Goal: Check status: Check status

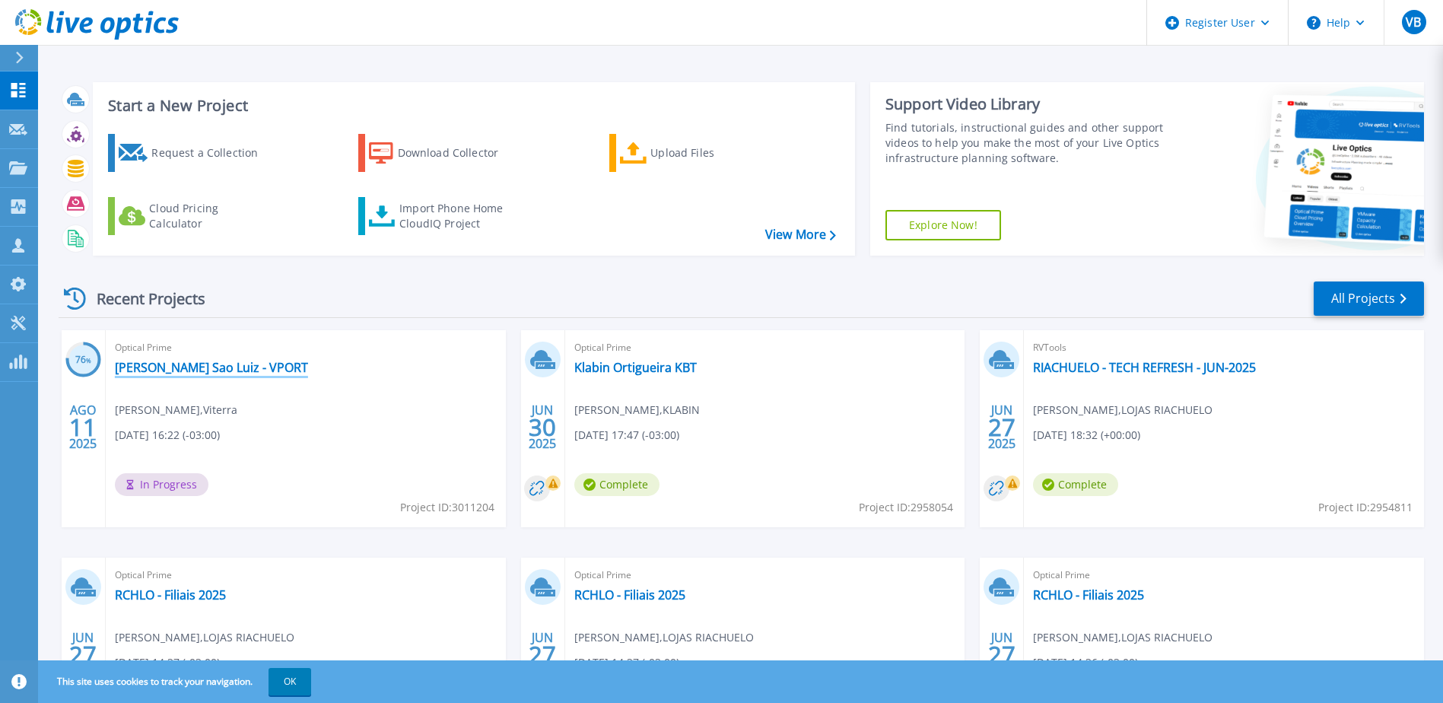
click at [212, 372] on link "[PERSON_NAME] Sao Luiz - VPORT" at bounding box center [211, 367] width 193 height 15
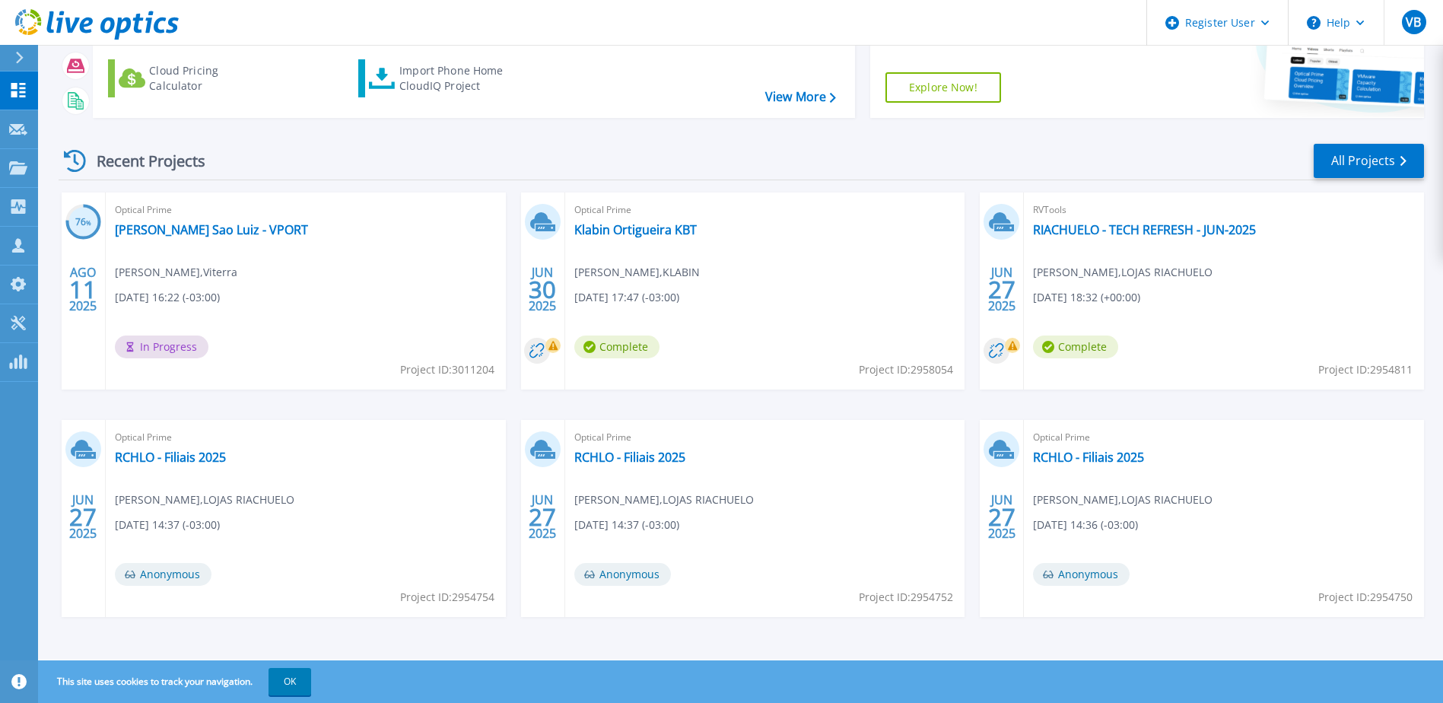
scroll to position [140, 0]
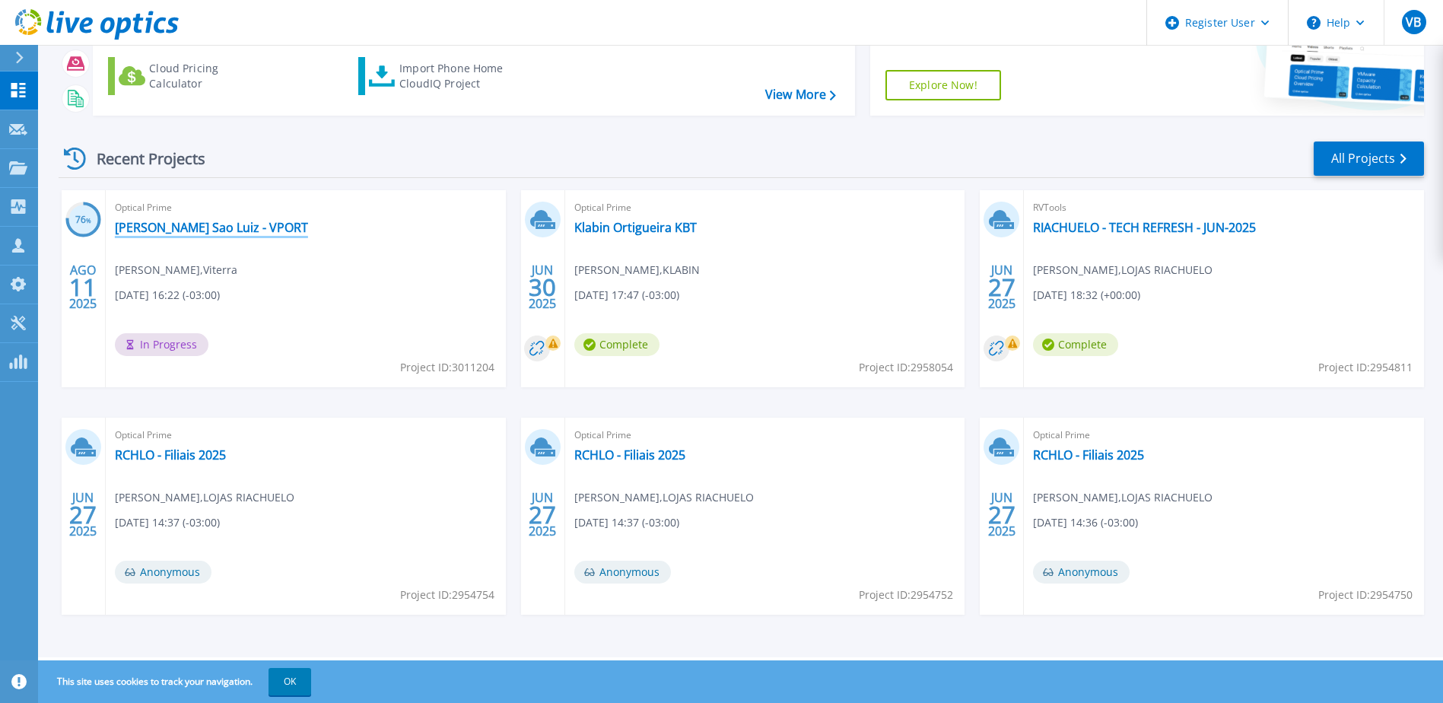
click at [160, 225] on link "[PERSON_NAME] Sao Luiz - VPORT" at bounding box center [211, 227] width 193 height 15
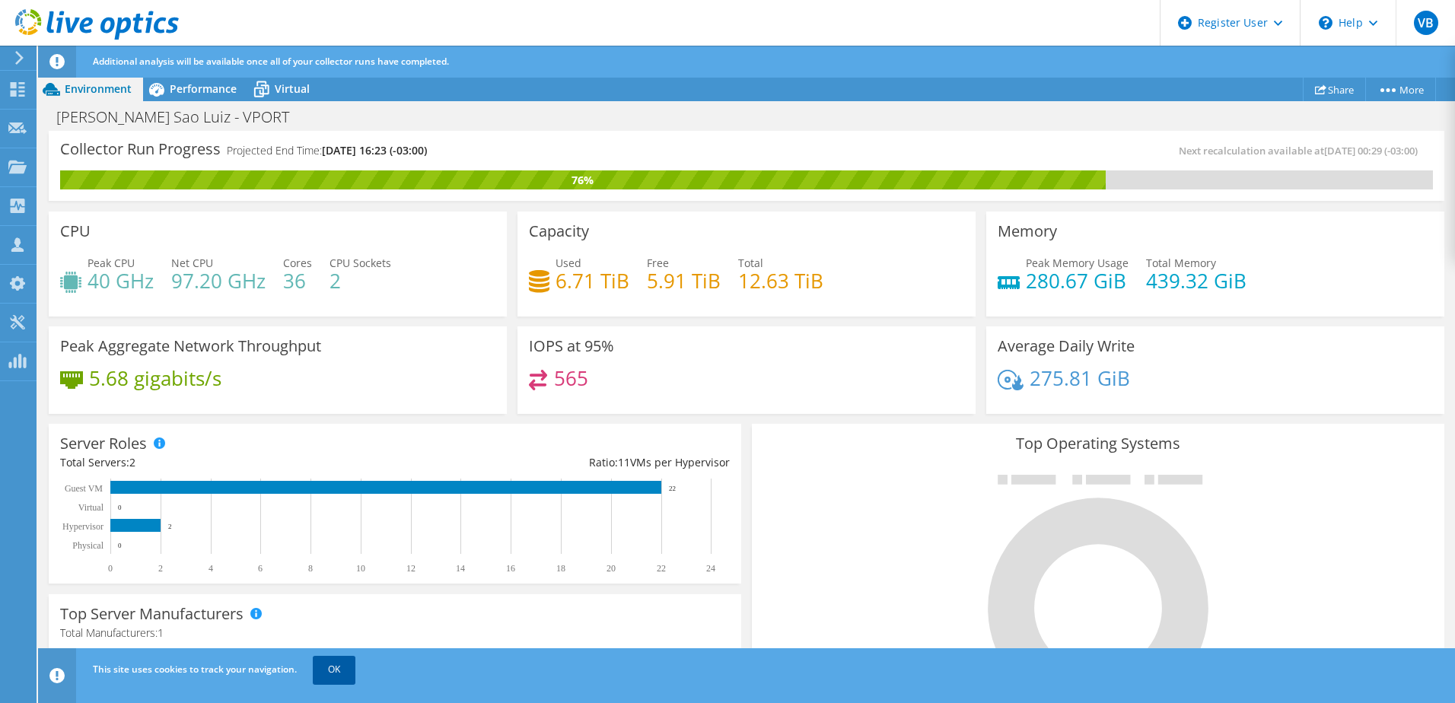
click at [326, 671] on link "OK" at bounding box center [334, 669] width 43 height 27
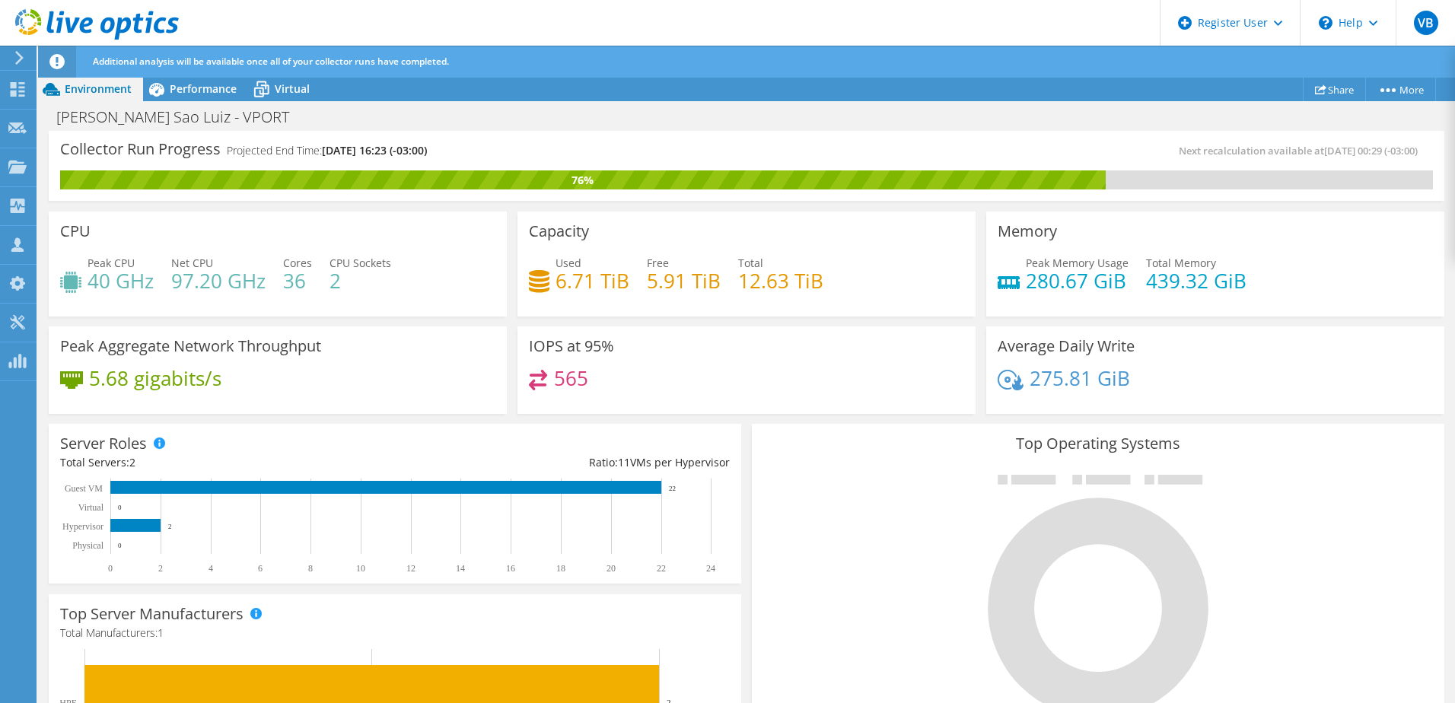
drag, startPoint x: 389, startPoint y: 151, endPoint x: 457, endPoint y: 150, distance: 67.7
click at [457, 150] on div "Collector Run Progress Projected End Time: 08/15/2025, 16:23 (-03:00)" at bounding box center [403, 156] width 686 height 28
click at [167, 90] on icon at bounding box center [156, 89] width 27 height 27
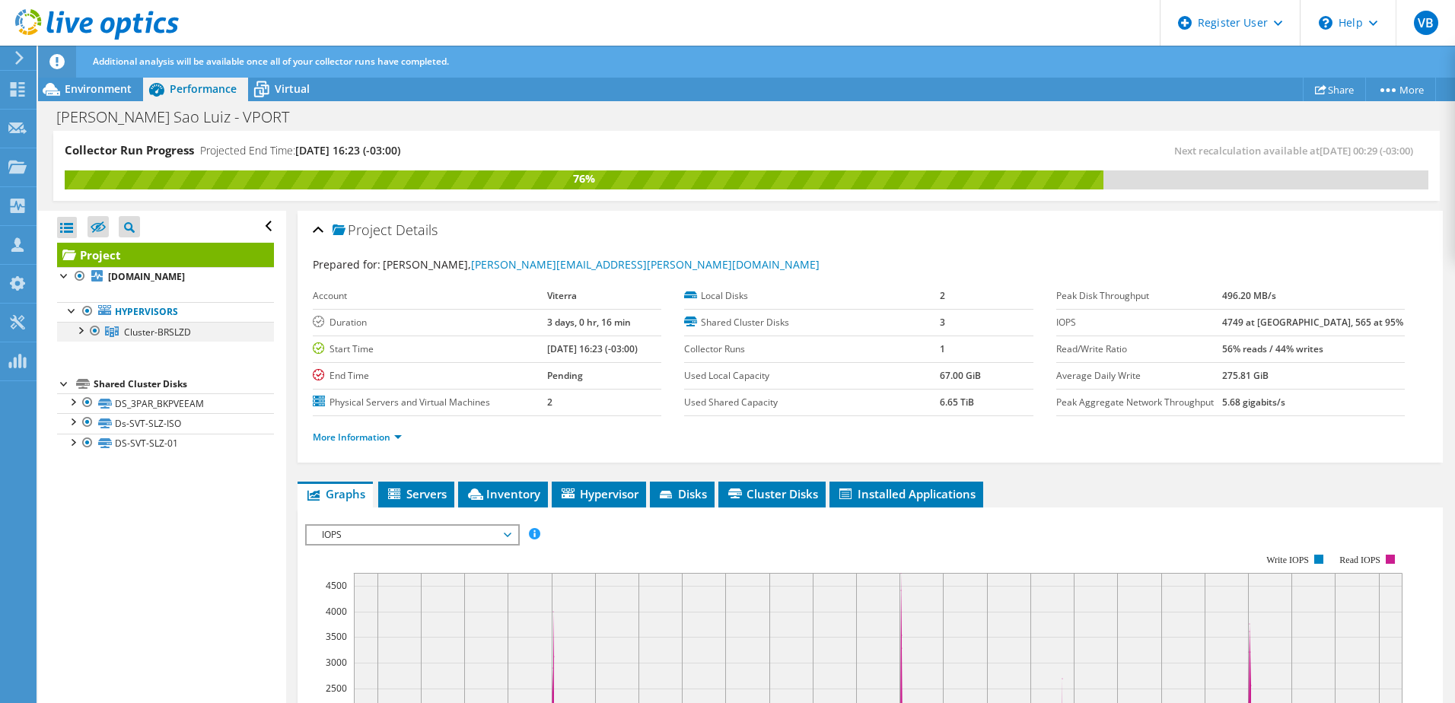
click at [84, 331] on div at bounding box center [79, 329] width 15 height 15
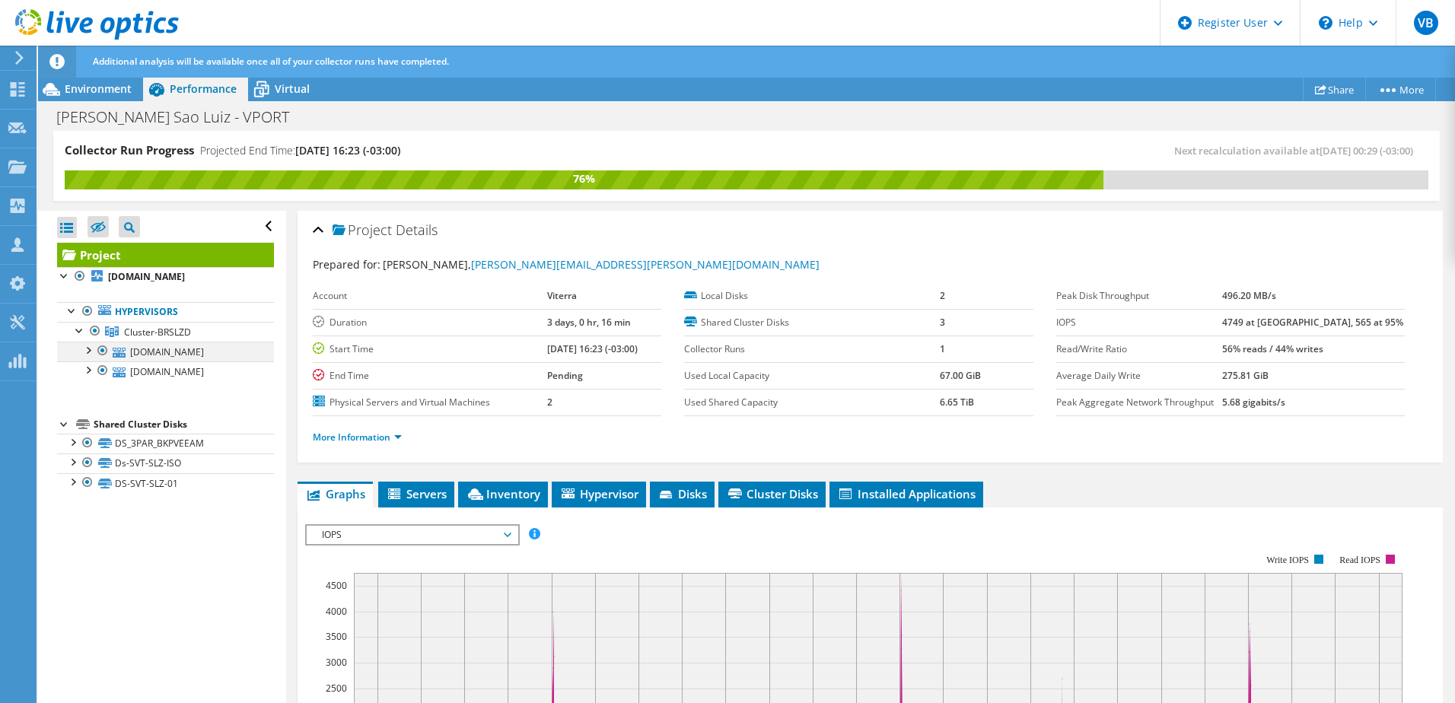
click at [91, 354] on div at bounding box center [87, 349] width 15 height 15
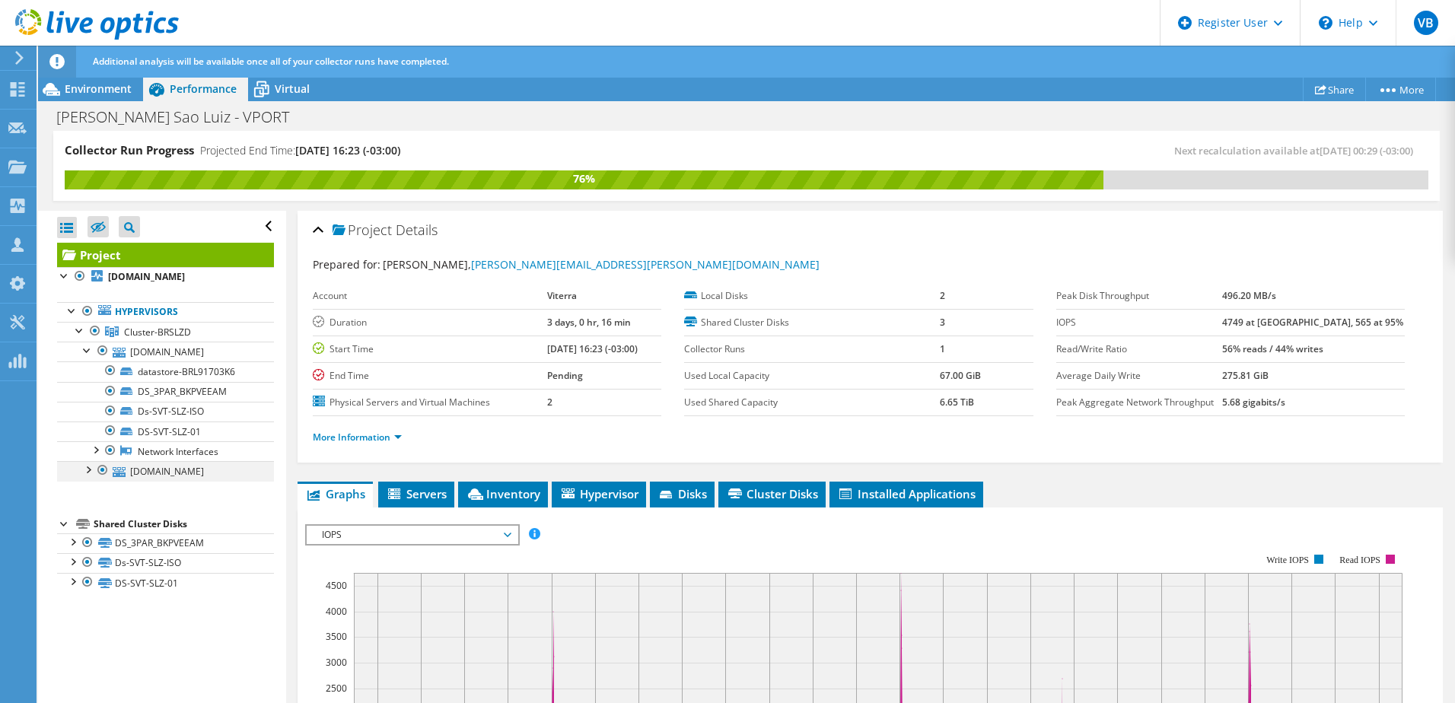
click at [88, 468] on div at bounding box center [87, 468] width 15 height 15
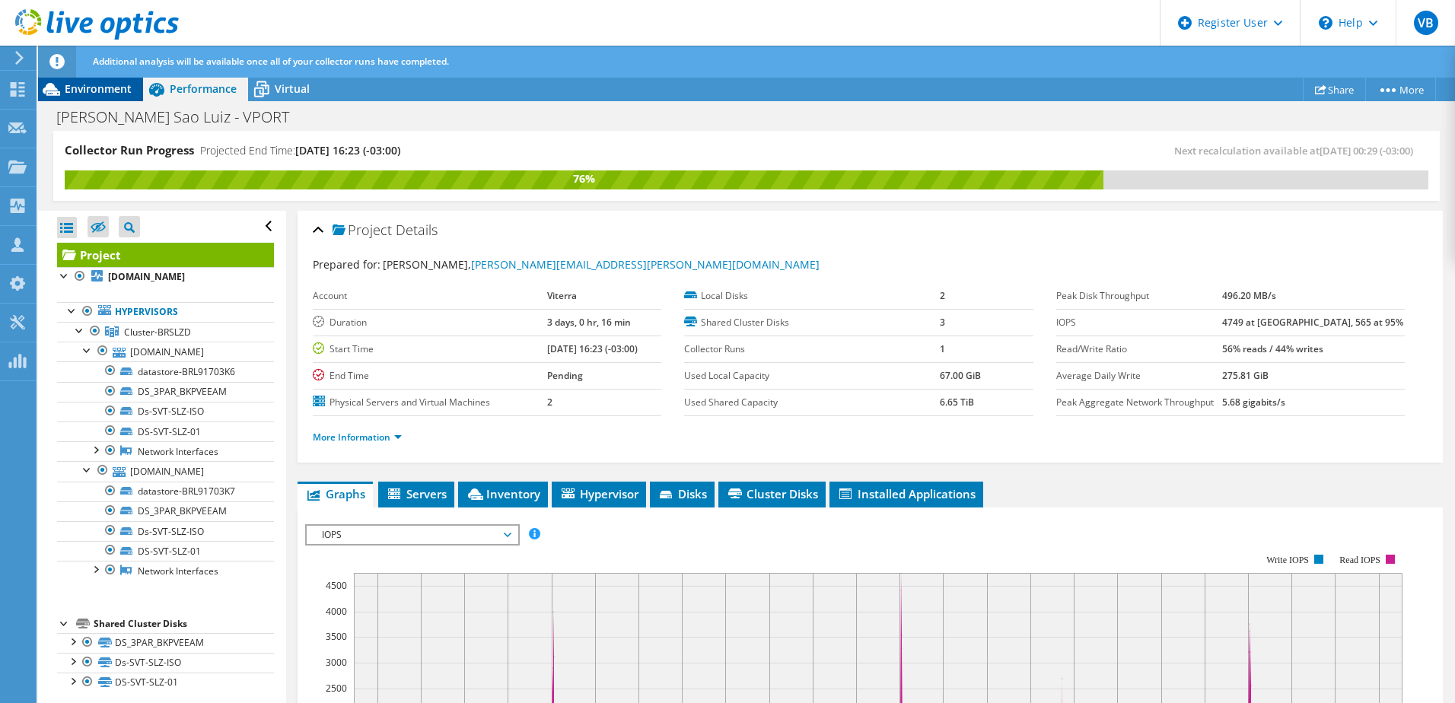
click at [81, 89] on span "Environment" at bounding box center [98, 88] width 67 height 14
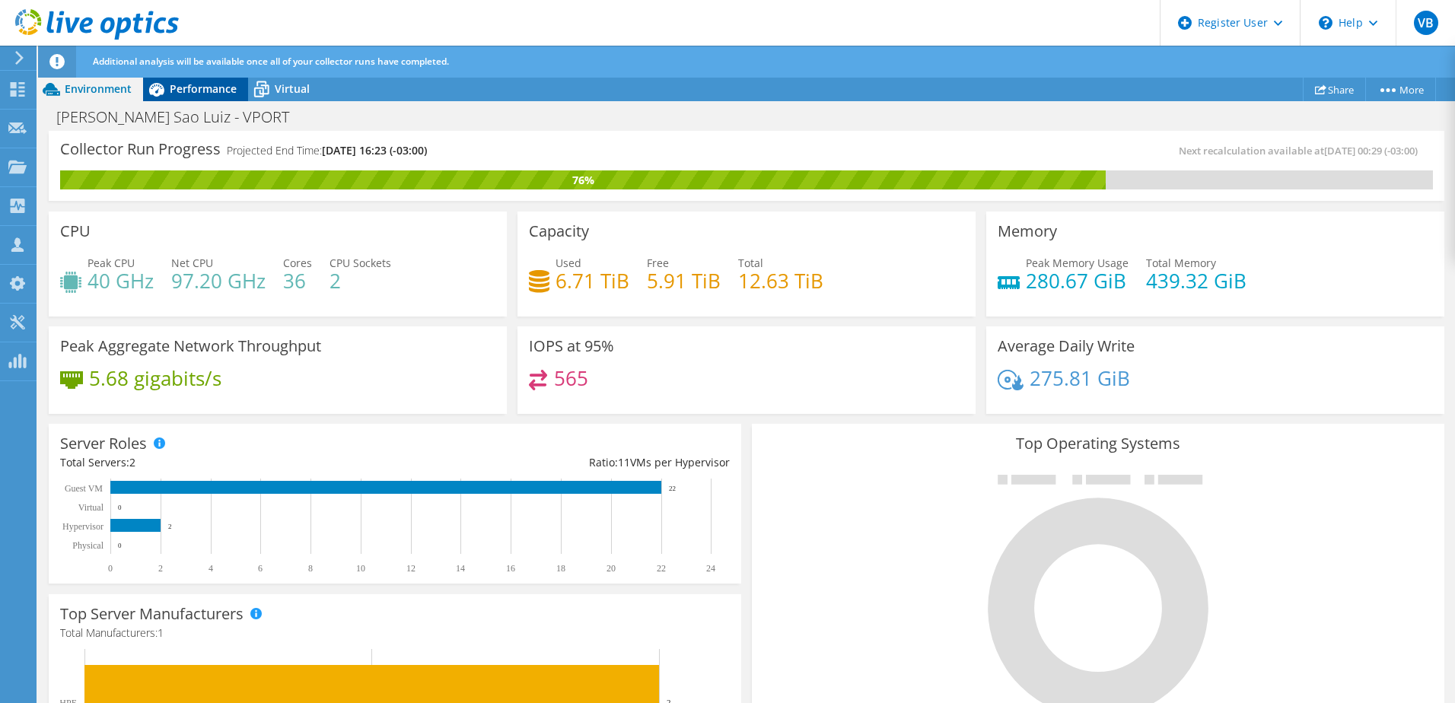
click at [182, 88] on span "Performance" at bounding box center [203, 88] width 67 height 14
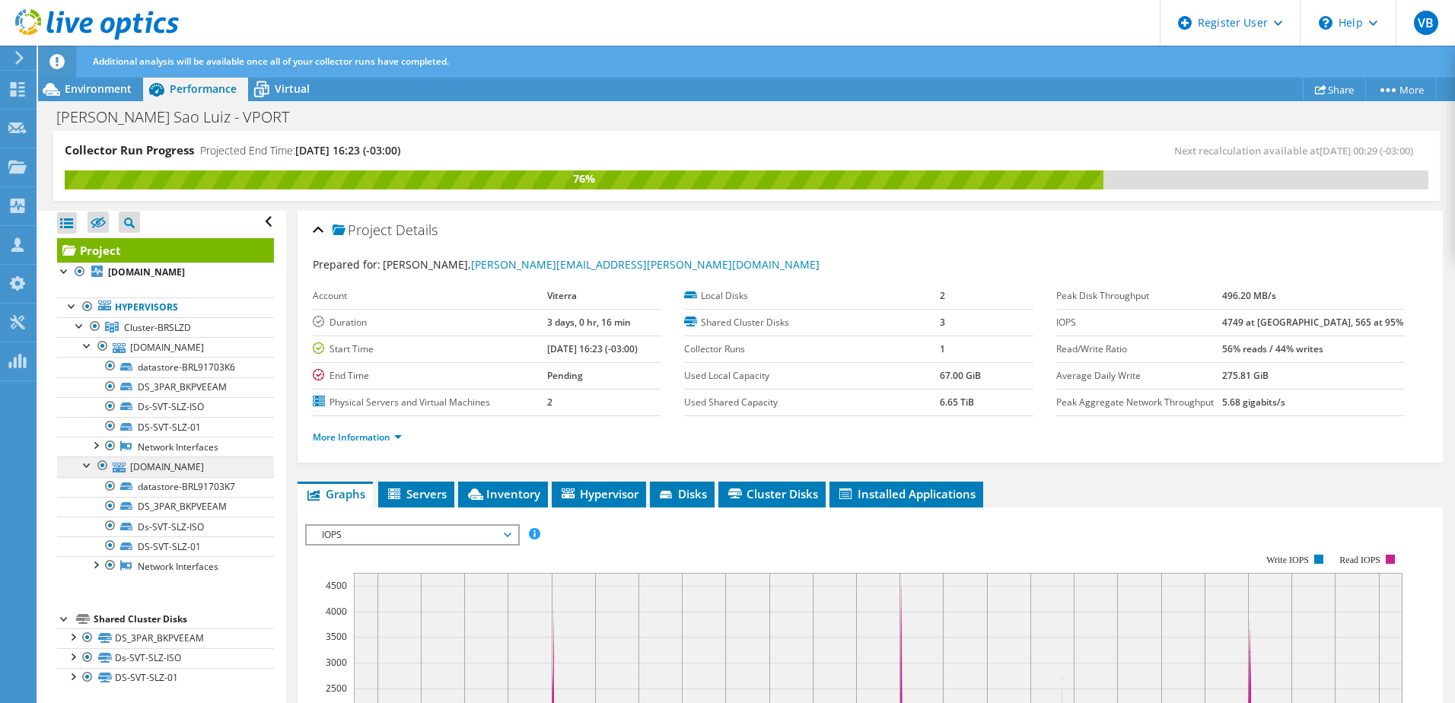
scroll to position [6, 0]
click at [101, 89] on span "Environment" at bounding box center [98, 88] width 67 height 14
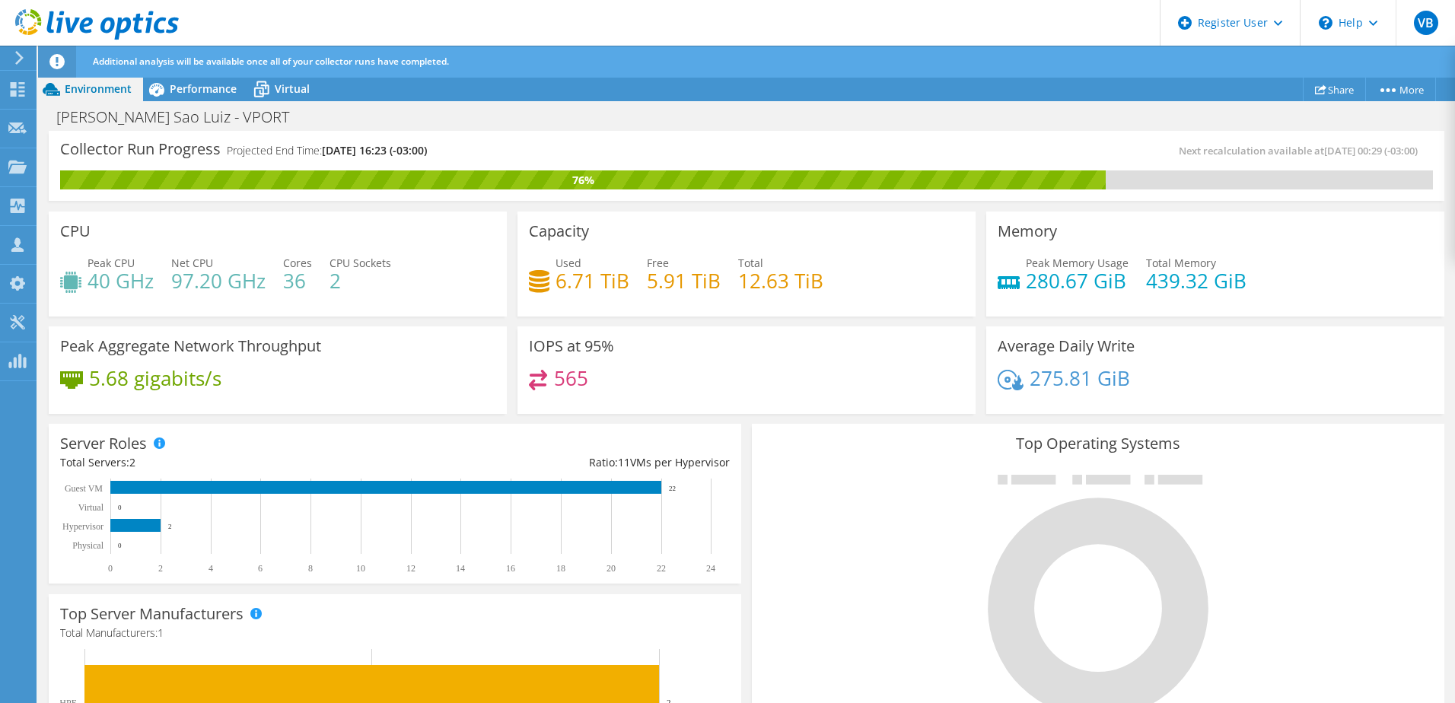
scroll to position [304, 0]
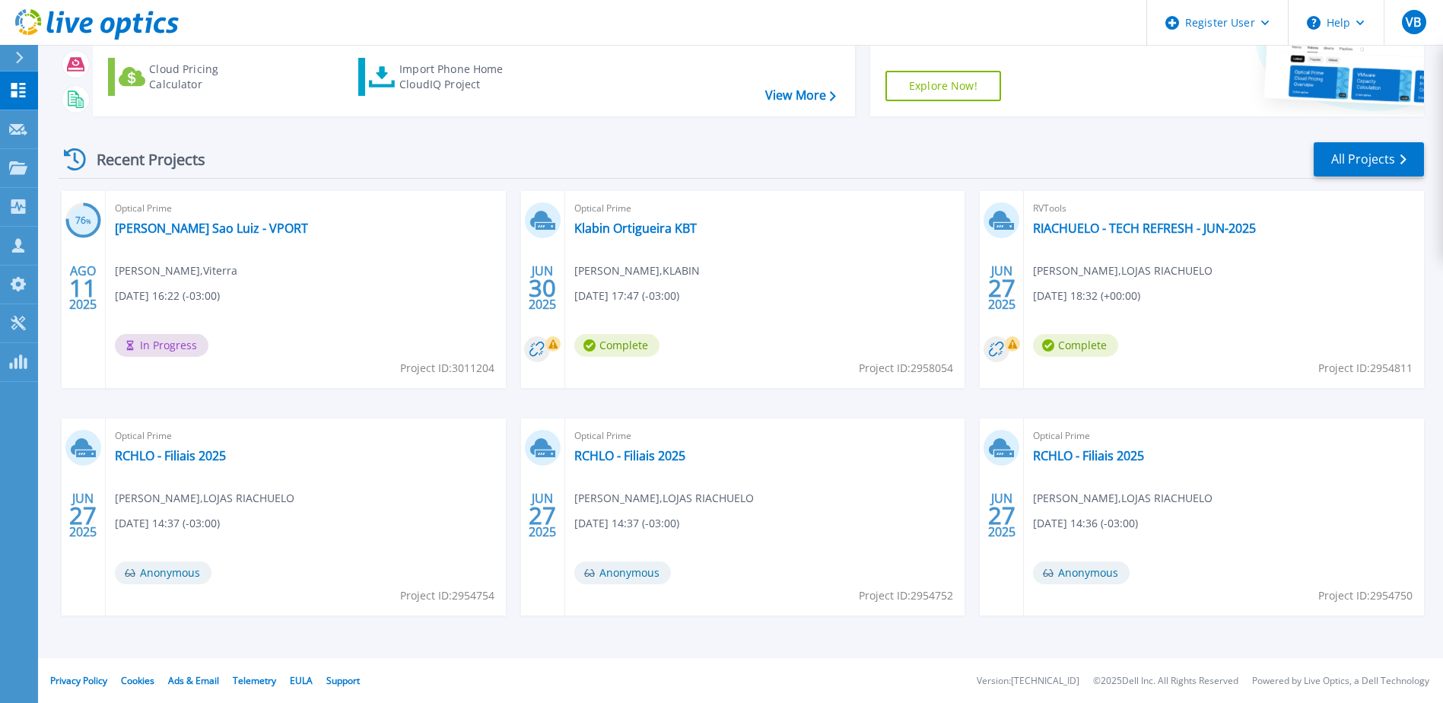
scroll to position [140, 0]
